Goal: Information Seeking & Learning: Learn about a topic

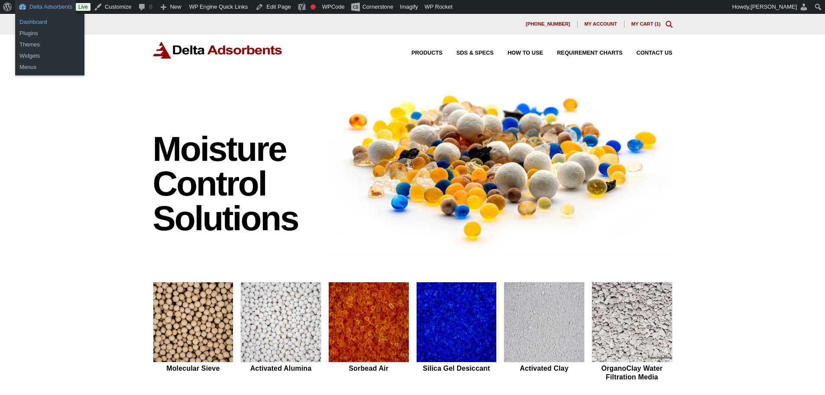
click at [42, 24] on link "Dashboard" at bounding box center [49, 21] width 69 height 11
click at [40, 25] on link "Dashboard" at bounding box center [49, 21] width 69 height 11
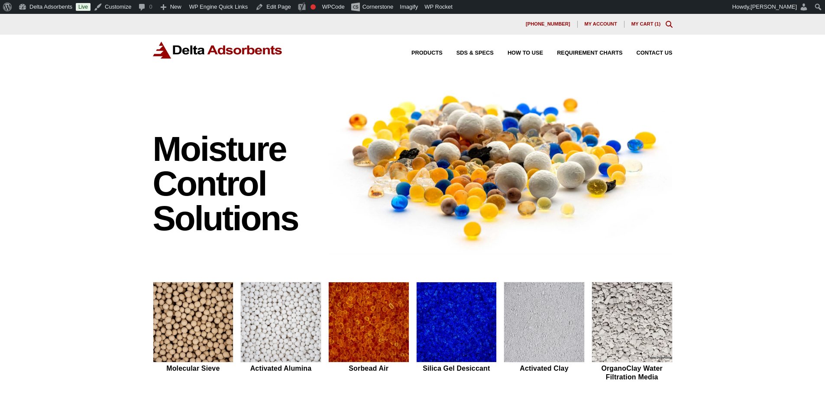
click at [73, 101] on div "Moisture Control Solutions Moisture control solutions Molecular Sieve Activated…" at bounding box center [412, 366] width 825 height 574
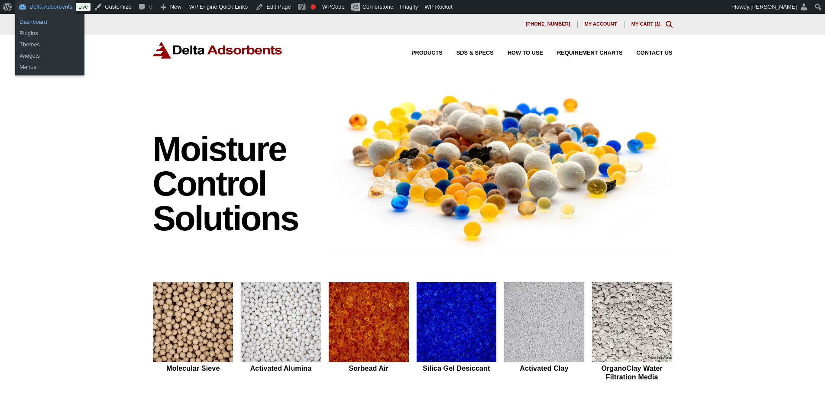
click at [39, 17] on link "Dashboard" at bounding box center [49, 21] width 69 height 11
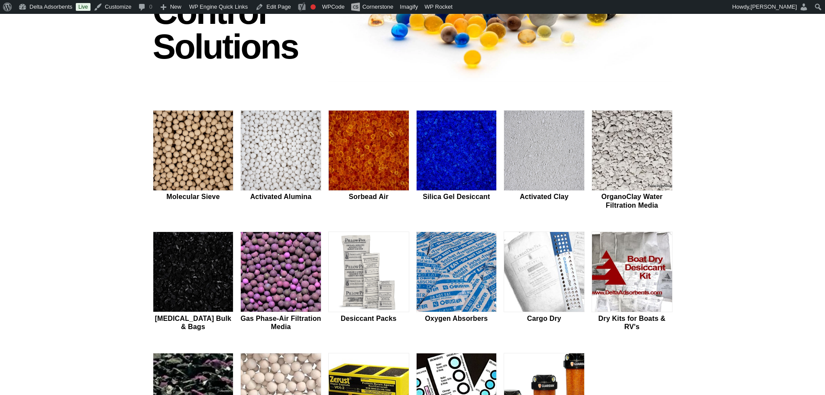
scroll to position [173, 0]
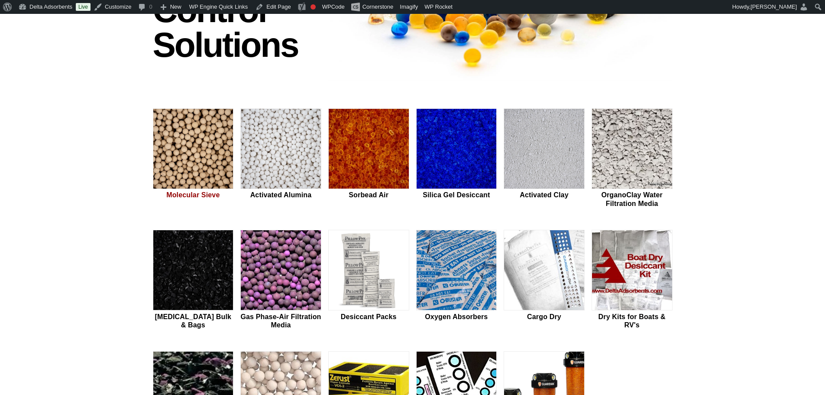
click at [190, 169] on img at bounding box center [193, 149] width 80 height 81
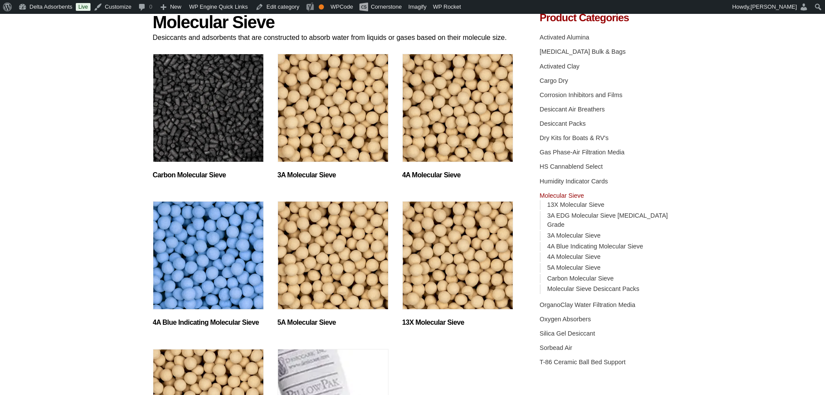
scroll to position [116, 0]
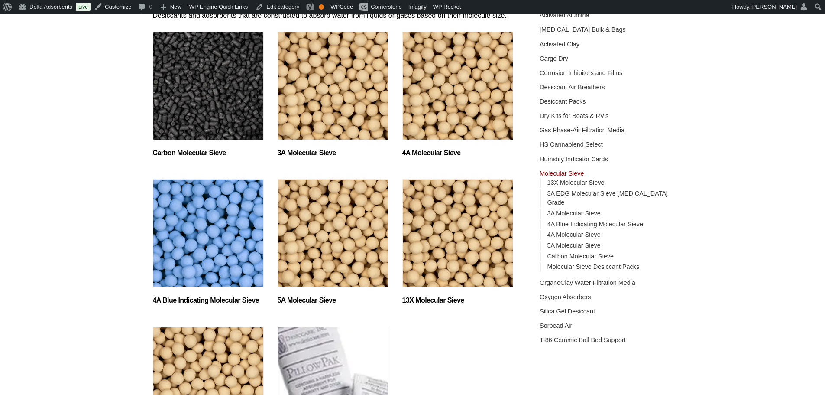
click at [212, 256] on img "Visit product category 4A Blue Indicating Molecular Sieve" at bounding box center [208, 233] width 111 height 108
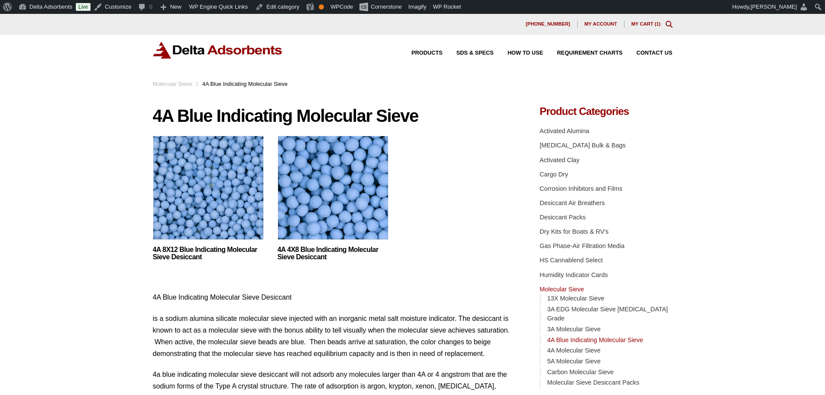
click at [291, 182] on img at bounding box center [333, 190] width 111 height 108
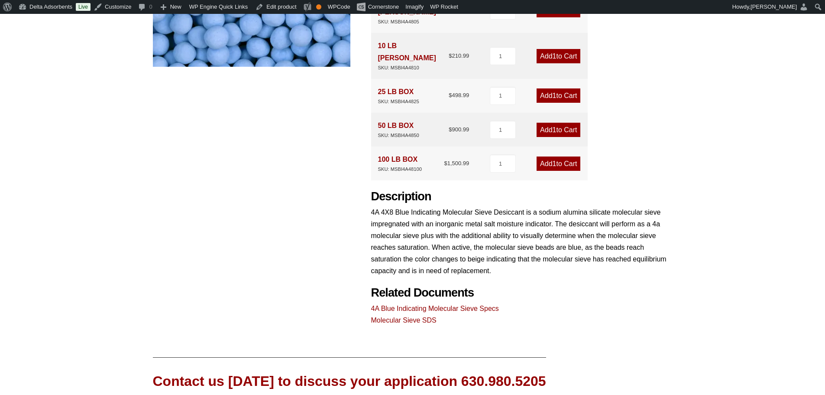
scroll to position [289, 0]
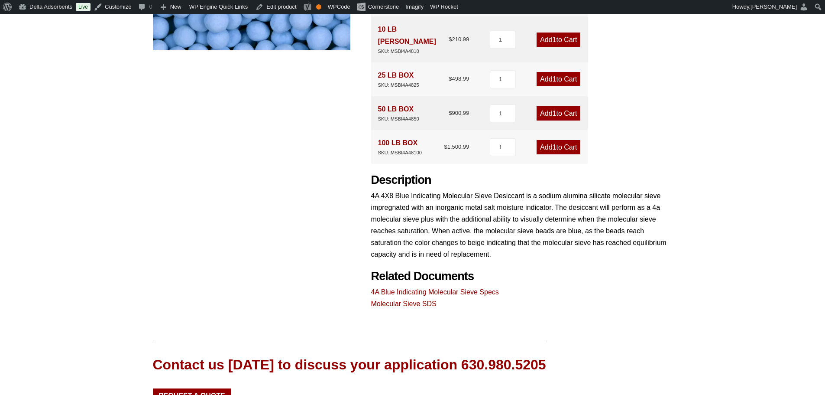
click at [422, 288] on link "4A Blue Indicating Molecular Sieve Specs" at bounding box center [435, 291] width 128 height 7
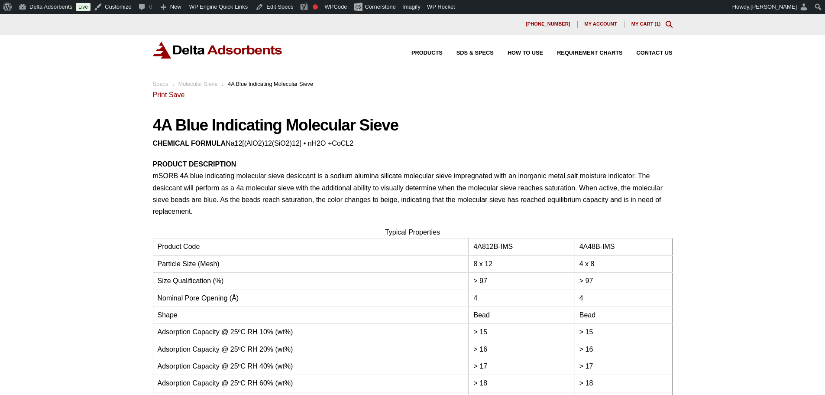
click at [210, 35] on div "Products SDS & SPECS How to Use Requirement Charts Contact Us" at bounding box center [412, 57] width 825 height 45
click at [221, 44] on img at bounding box center [218, 50] width 130 height 17
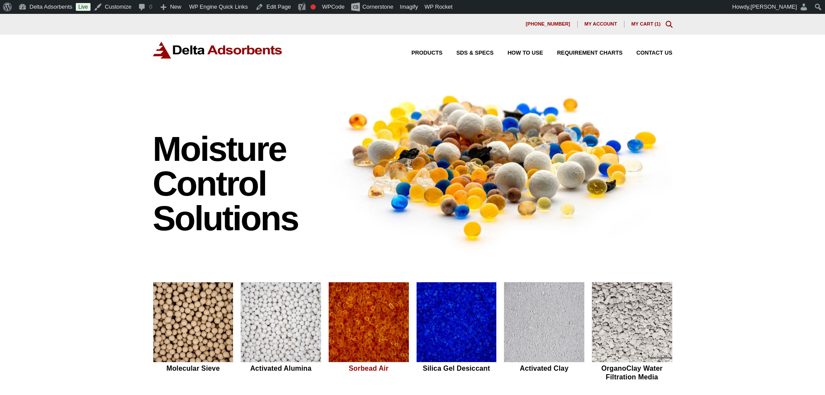
click at [389, 309] on img at bounding box center [369, 322] width 80 height 81
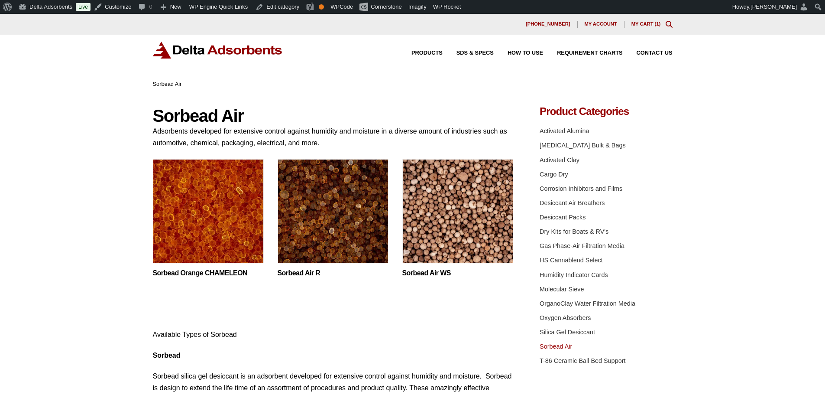
click at [242, 226] on img at bounding box center [208, 213] width 111 height 108
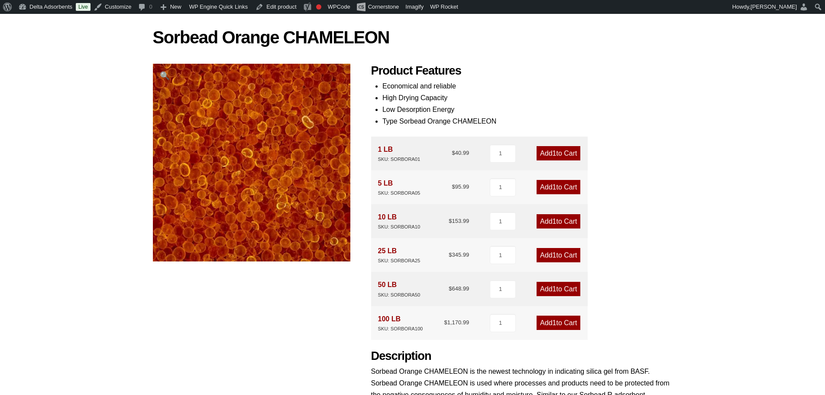
scroll to position [87, 0]
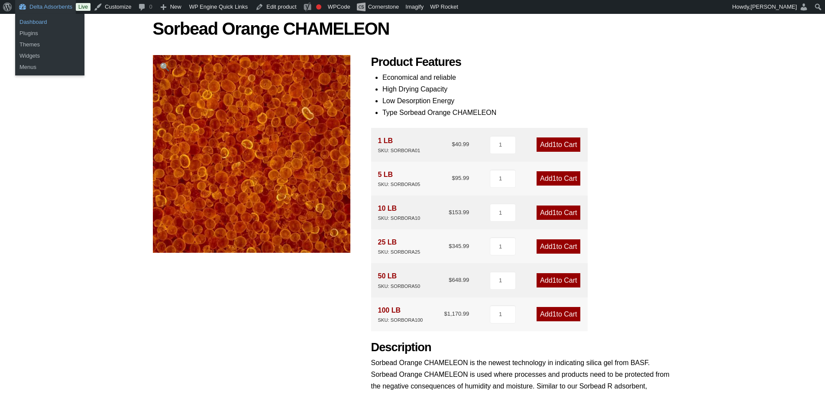
click at [40, 20] on link "Dashboard" at bounding box center [49, 21] width 69 height 11
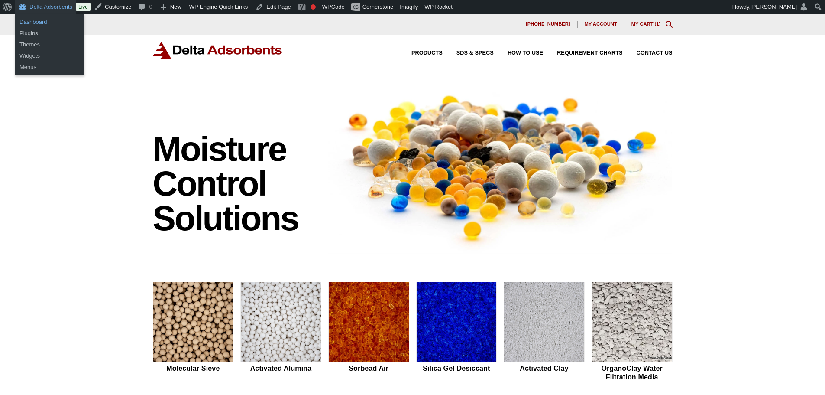
click at [49, 19] on link "Dashboard" at bounding box center [49, 21] width 69 height 11
click at [31, 19] on link "Dashboard" at bounding box center [49, 21] width 69 height 11
click at [32, 19] on link "Dashboard" at bounding box center [49, 21] width 69 height 11
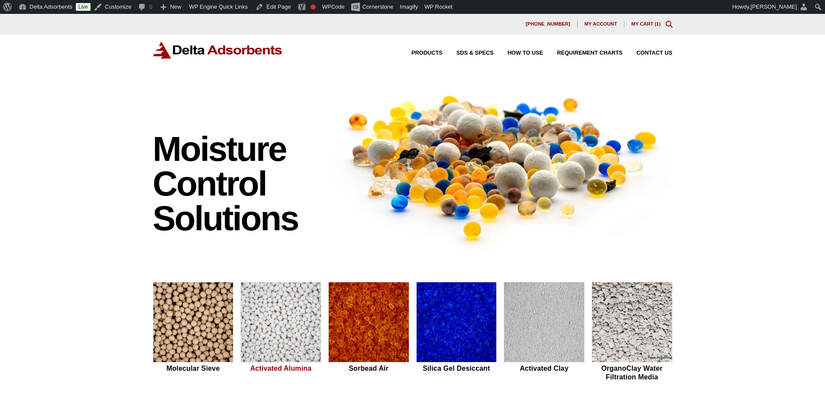
click at [319, 299] on img at bounding box center [281, 322] width 80 height 81
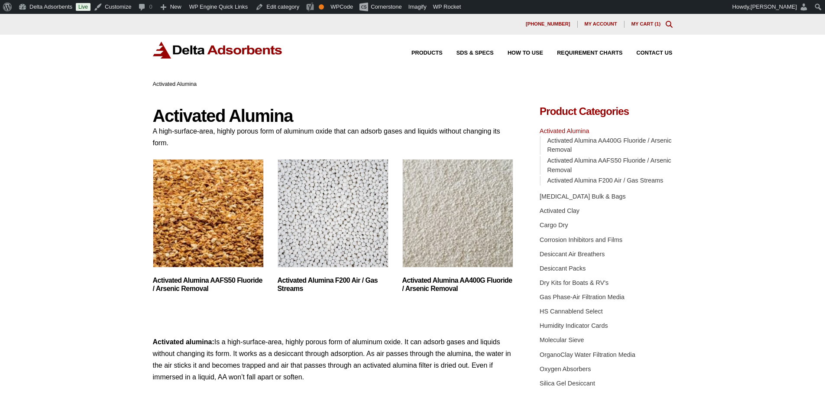
click at [218, 58] on div "Products SDS & SPECS How to Use Requirement Charts Contact Us" at bounding box center [412, 57] width 825 height 45
click at [218, 40] on div "Products SDS & SPECS How to Use Requirement Charts Contact Us" at bounding box center [412, 57] width 825 height 45
click at [226, 50] on img at bounding box center [218, 50] width 130 height 17
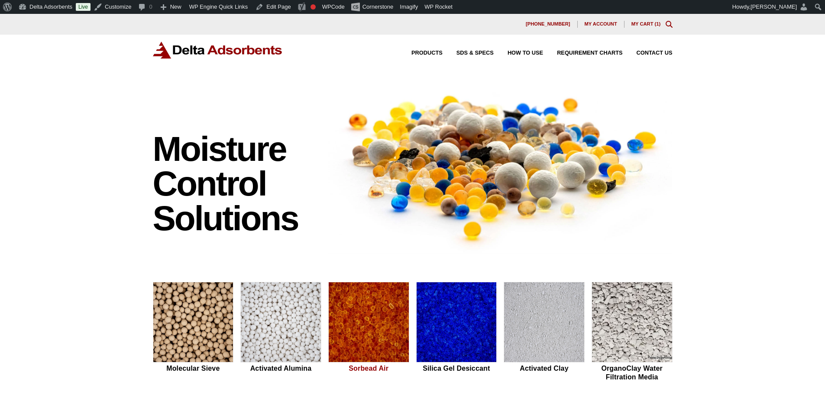
click at [354, 345] on img at bounding box center [369, 322] width 80 height 81
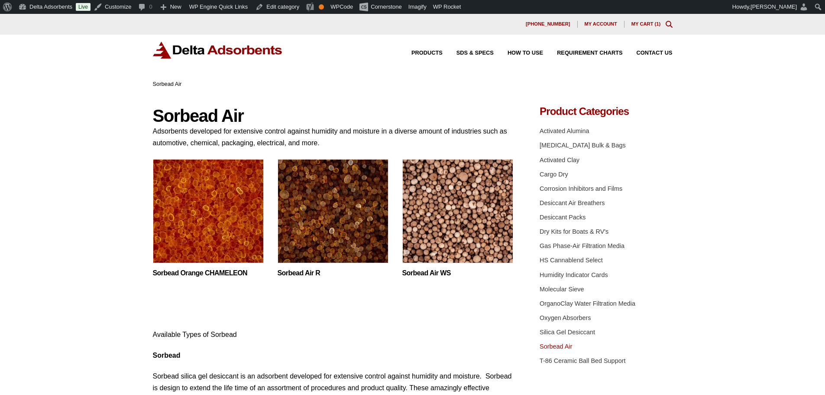
click at [196, 223] on img at bounding box center [208, 213] width 111 height 108
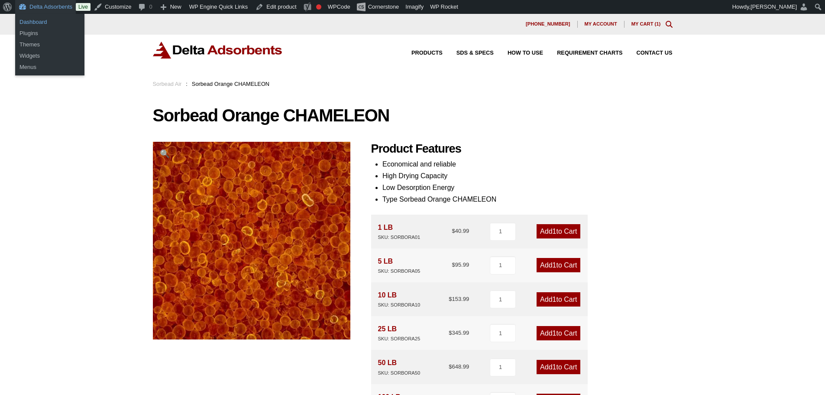
click at [36, 22] on link "Dashboard" at bounding box center [49, 21] width 69 height 11
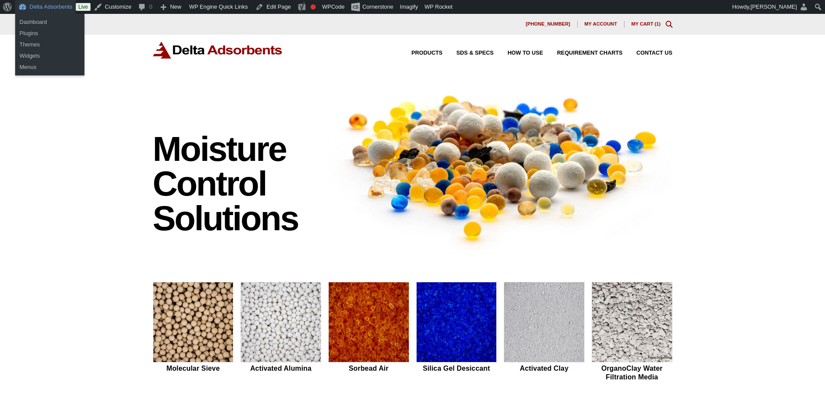
click at [91, 179] on div "Moisture Control Solutions Moisture control solutions Molecular Sieve Activated…" at bounding box center [412, 366] width 825 height 574
